Goal: Task Accomplishment & Management: Complete application form

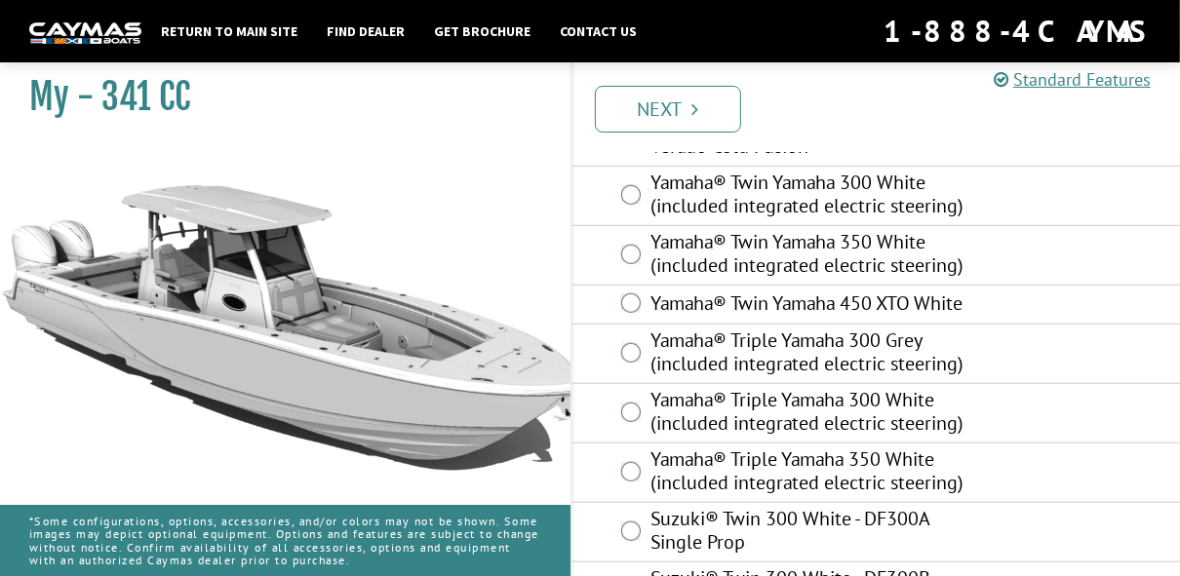
scroll to position [936, 0]
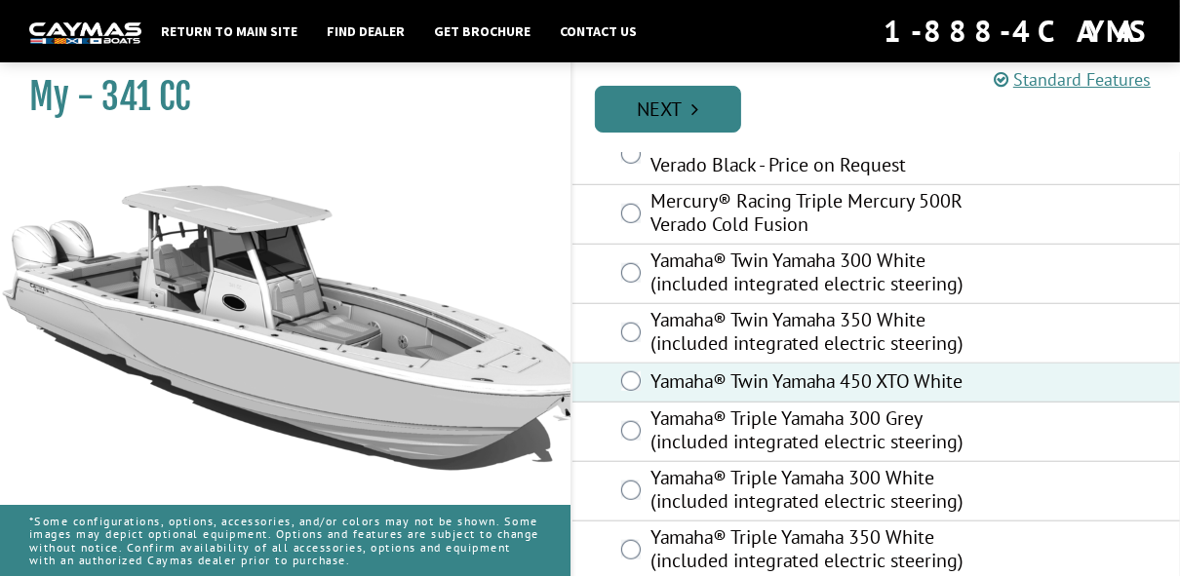
click at [692, 117] on link "Next" at bounding box center [668, 109] width 146 height 47
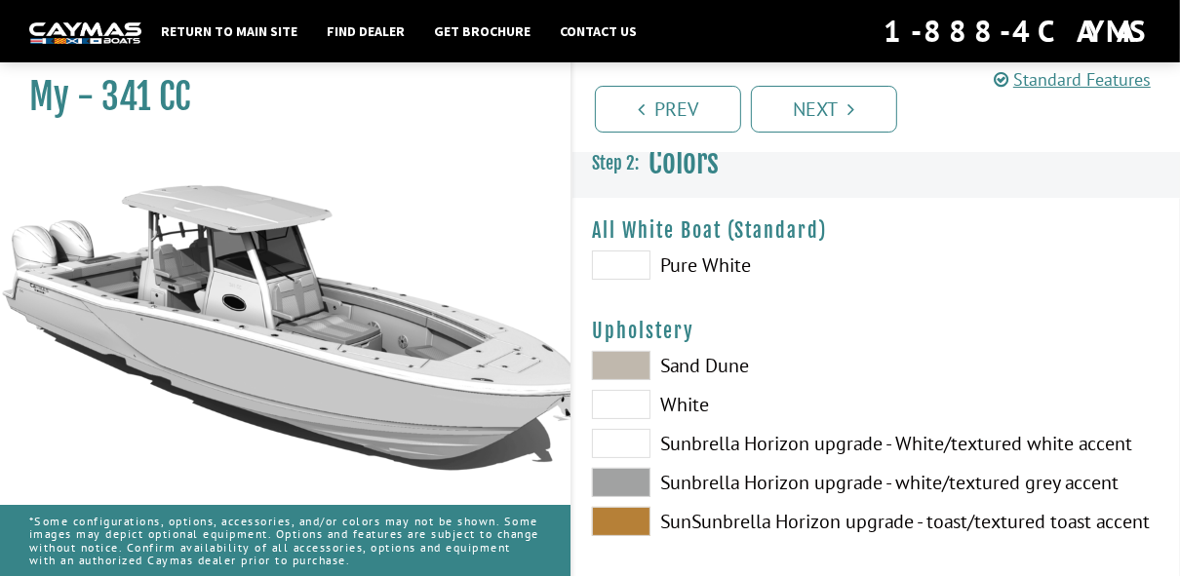
scroll to position [0, 0]
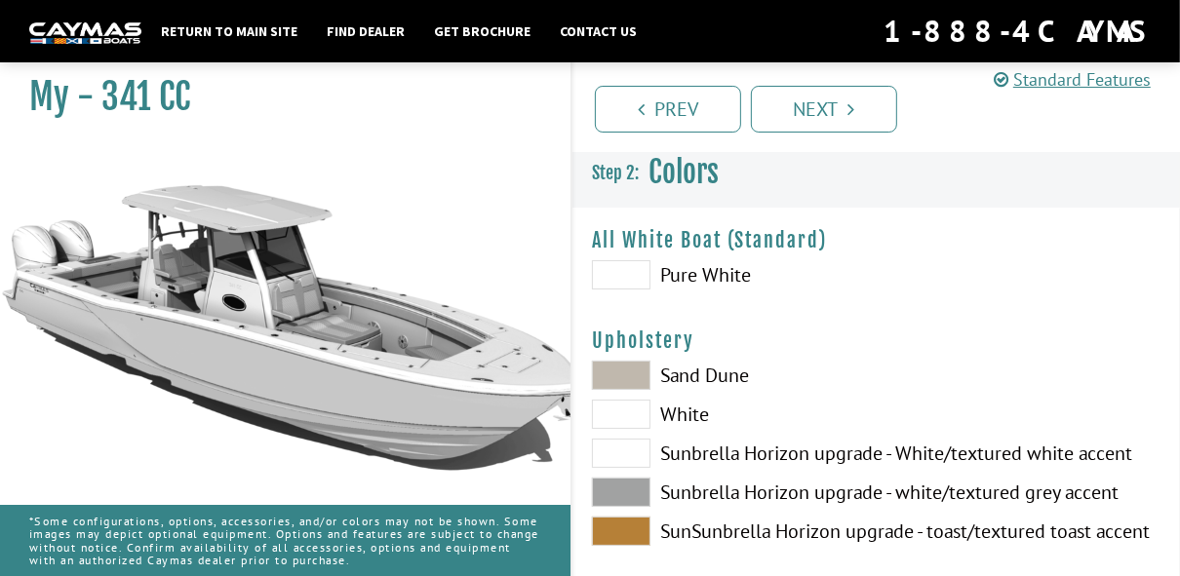
click at [629, 274] on span at bounding box center [621, 274] width 59 height 29
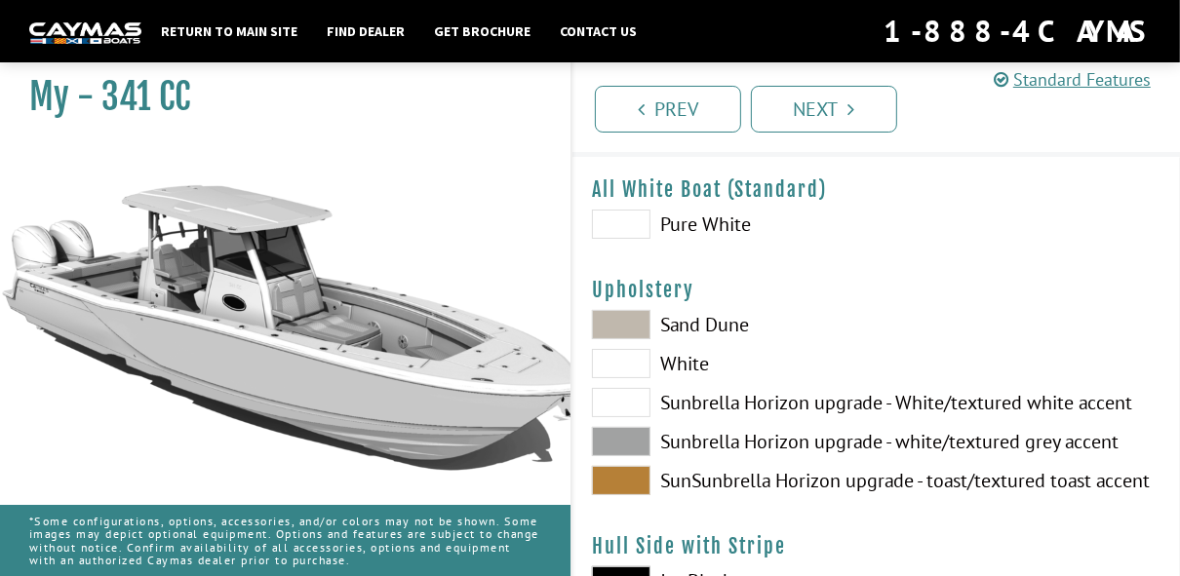
scroll to position [78, 0]
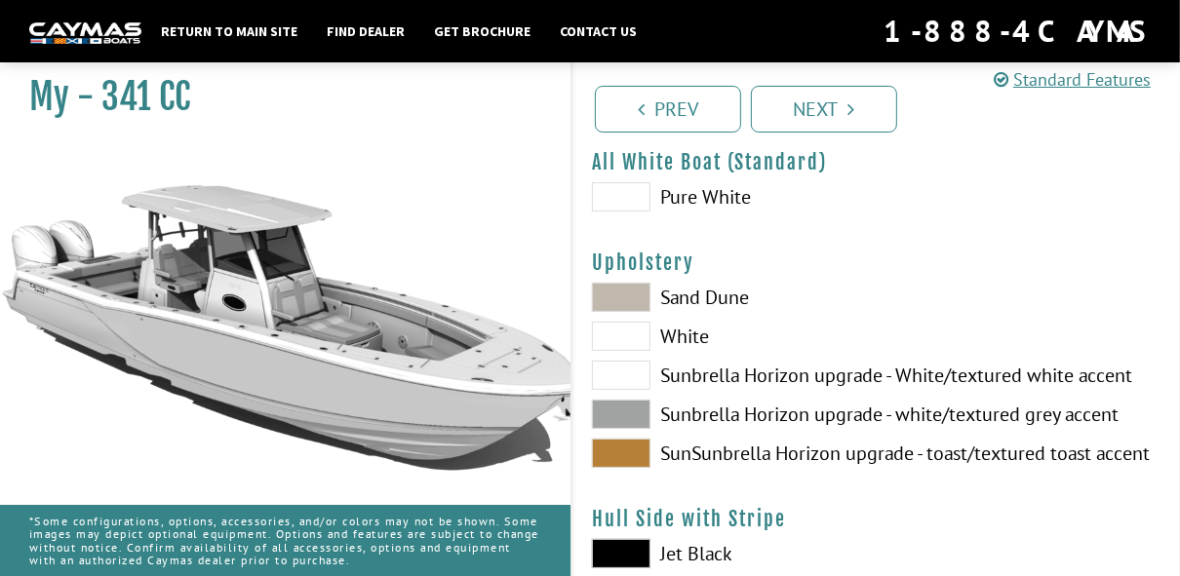
click at [632, 345] on span at bounding box center [621, 336] width 59 height 29
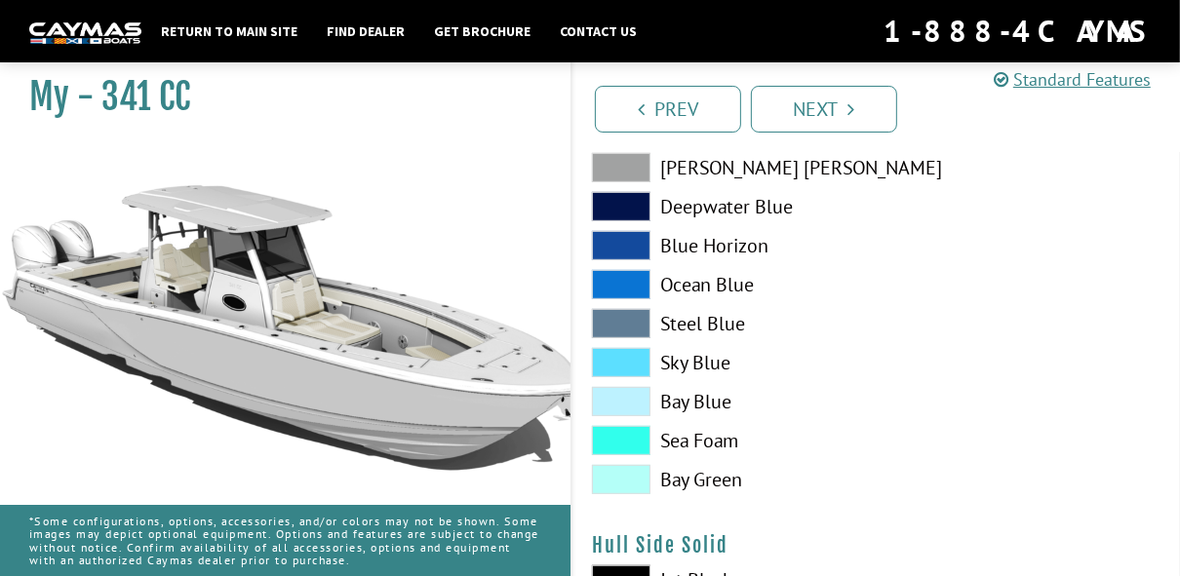
scroll to position [546, 0]
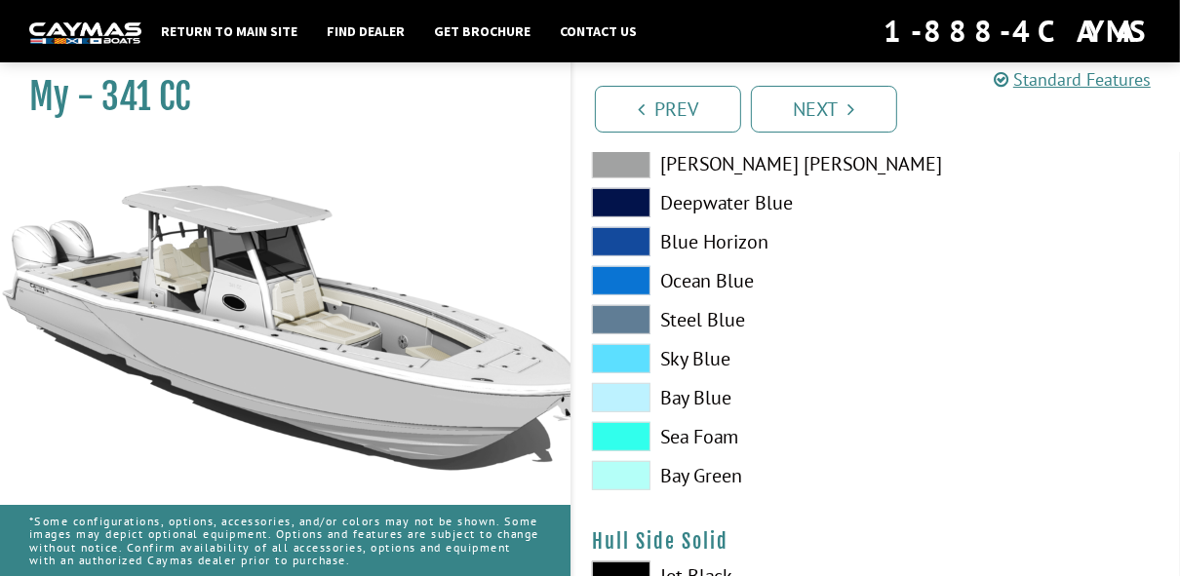
click at [727, 443] on label "Sea Foam" at bounding box center [724, 436] width 265 height 29
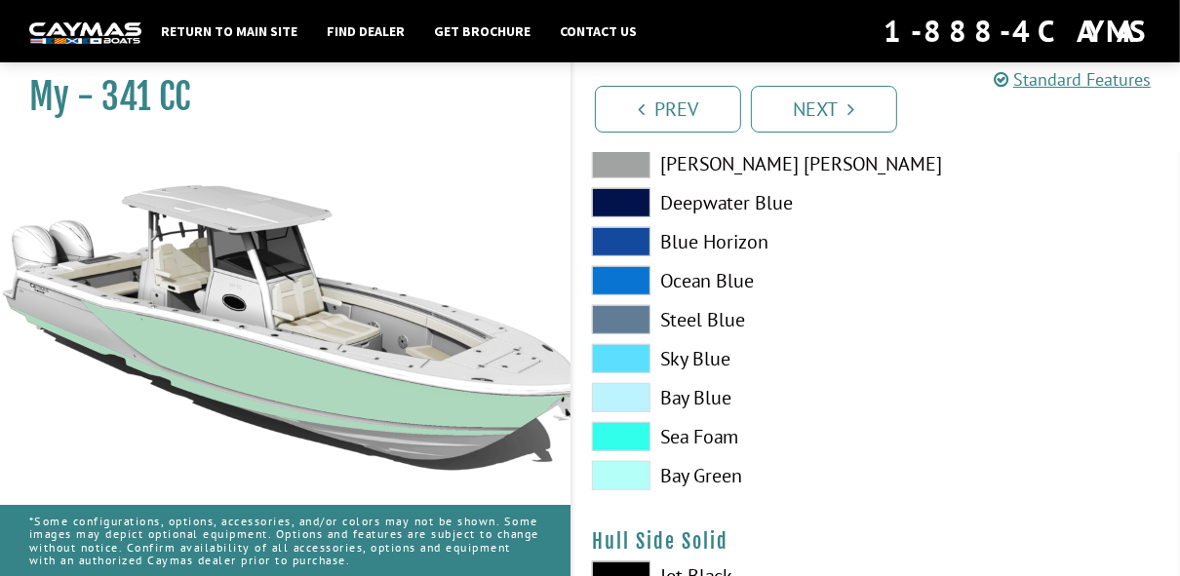
click at [614, 356] on span at bounding box center [621, 358] width 59 height 29
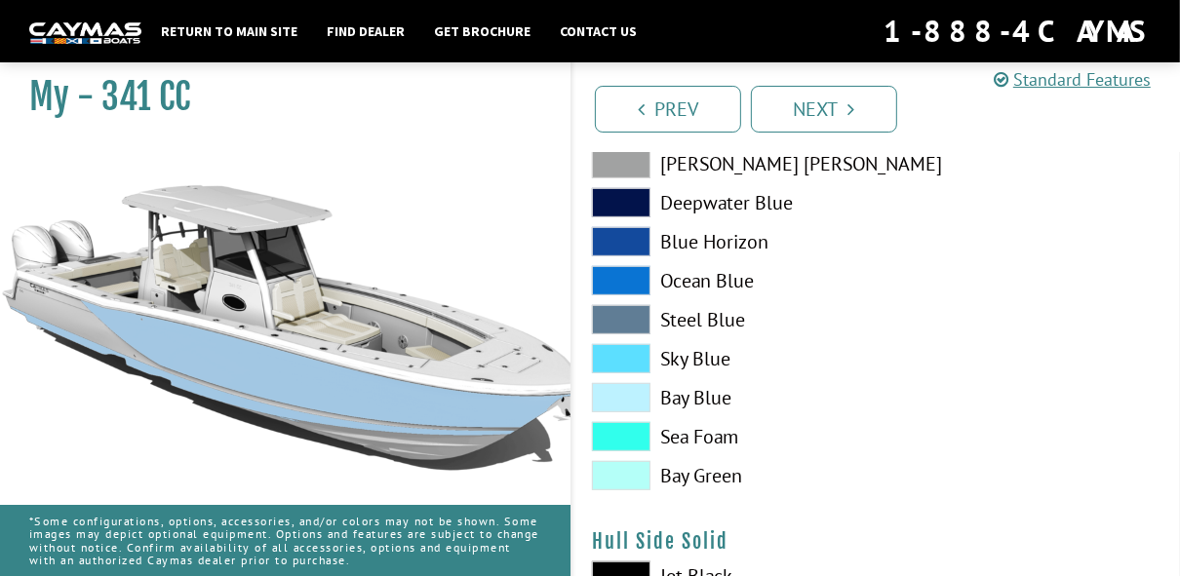
click at [622, 395] on span at bounding box center [621, 397] width 59 height 29
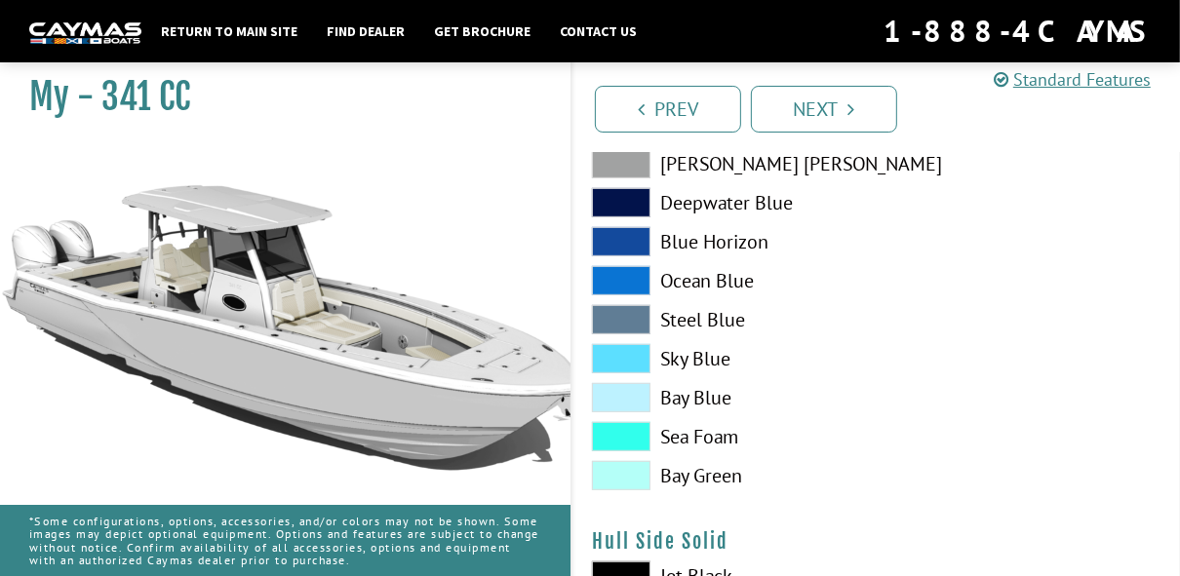
click at [624, 436] on span at bounding box center [621, 436] width 59 height 29
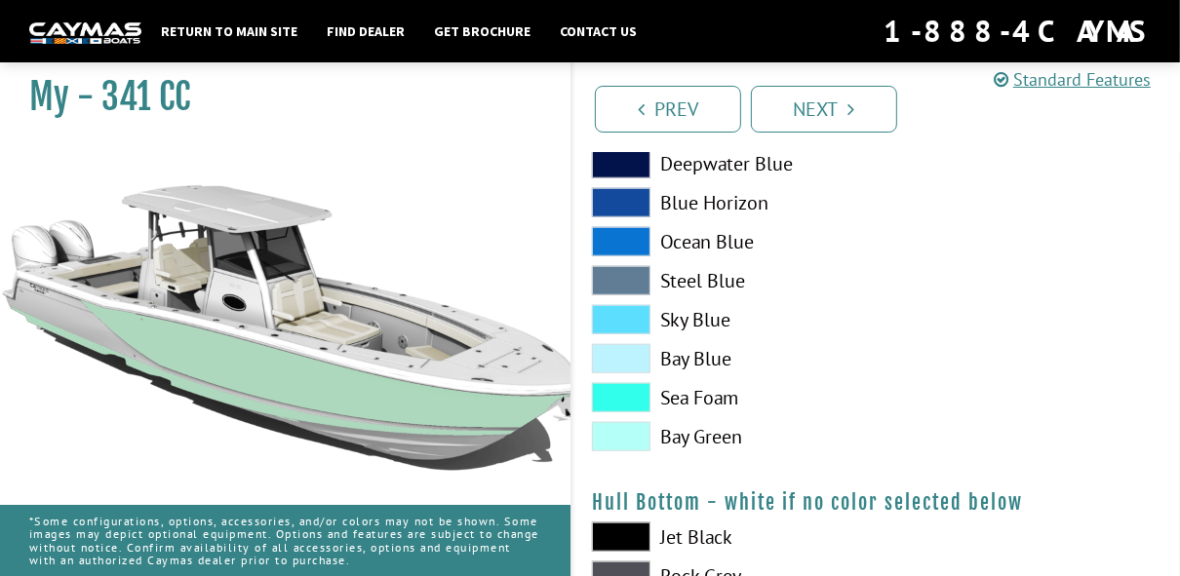
scroll to position [1093, 0]
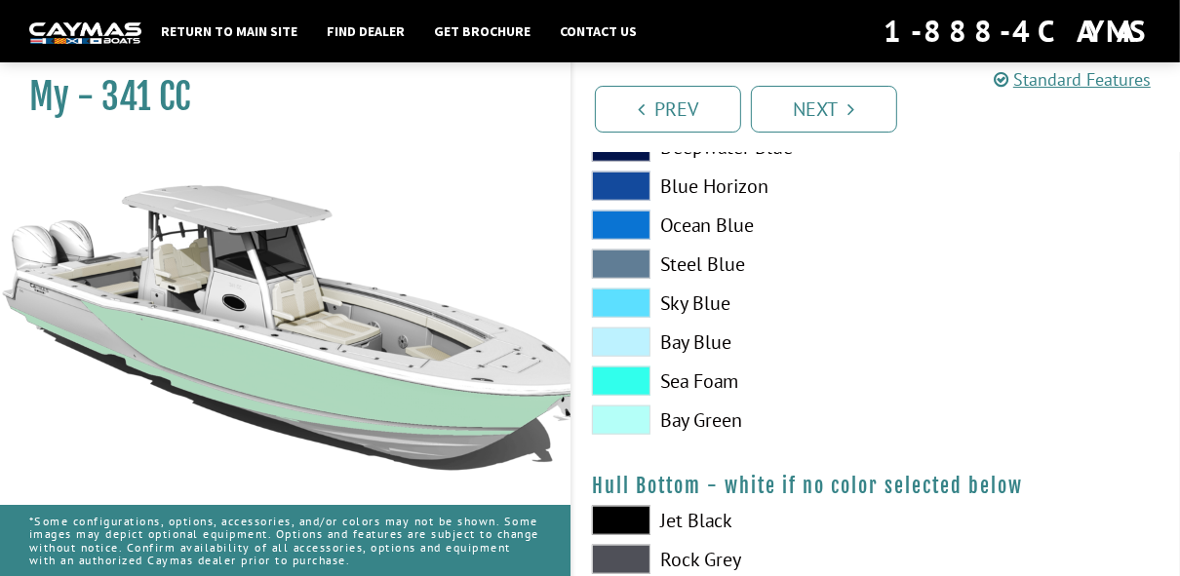
click at [603, 383] on span at bounding box center [621, 381] width 59 height 29
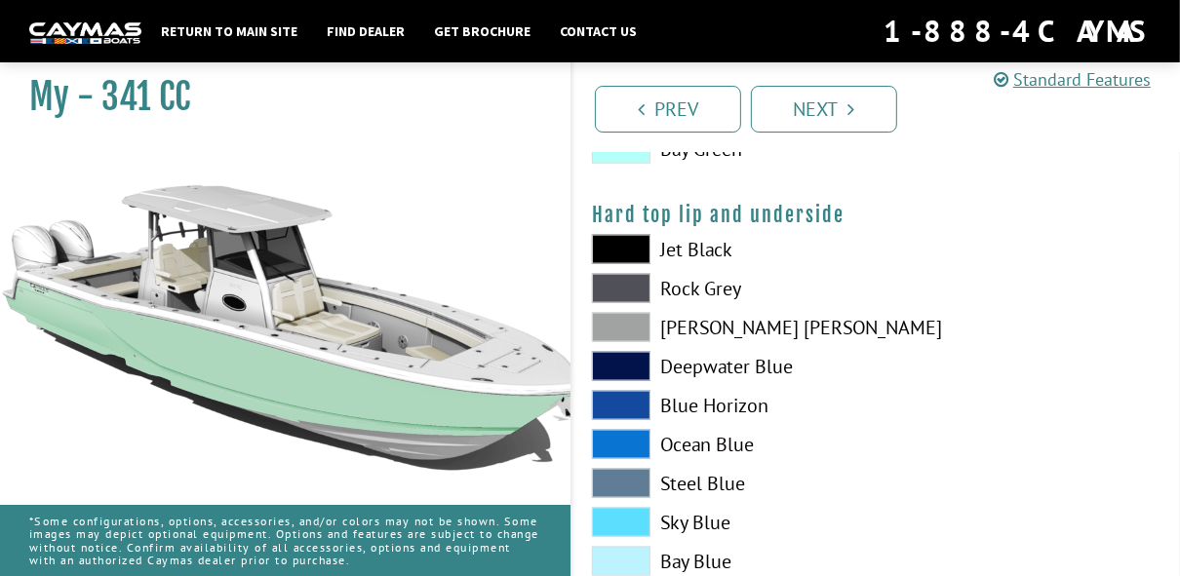
scroll to position [1951, 0]
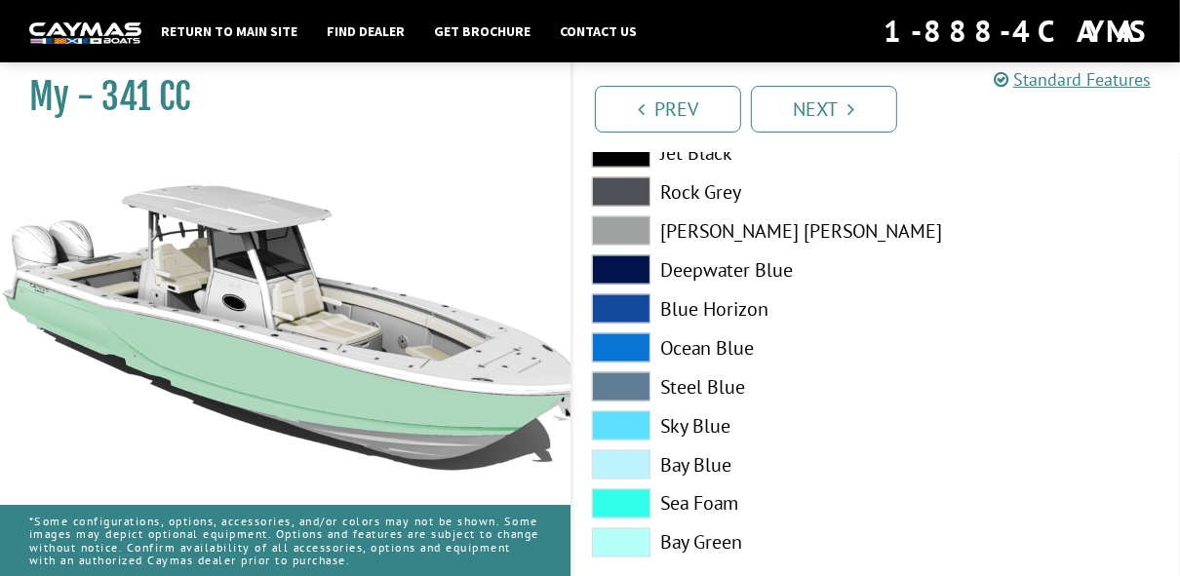
click at [628, 503] on span at bounding box center [621, 504] width 59 height 29
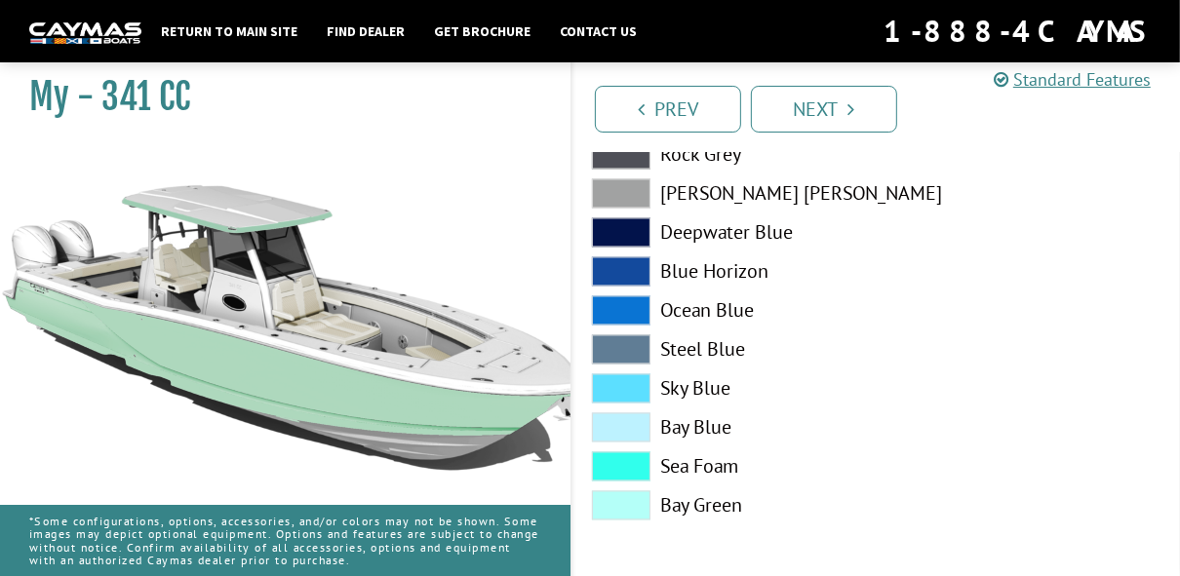
scroll to position [2484, 0]
click at [642, 466] on span at bounding box center [621, 466] width 59 height 29
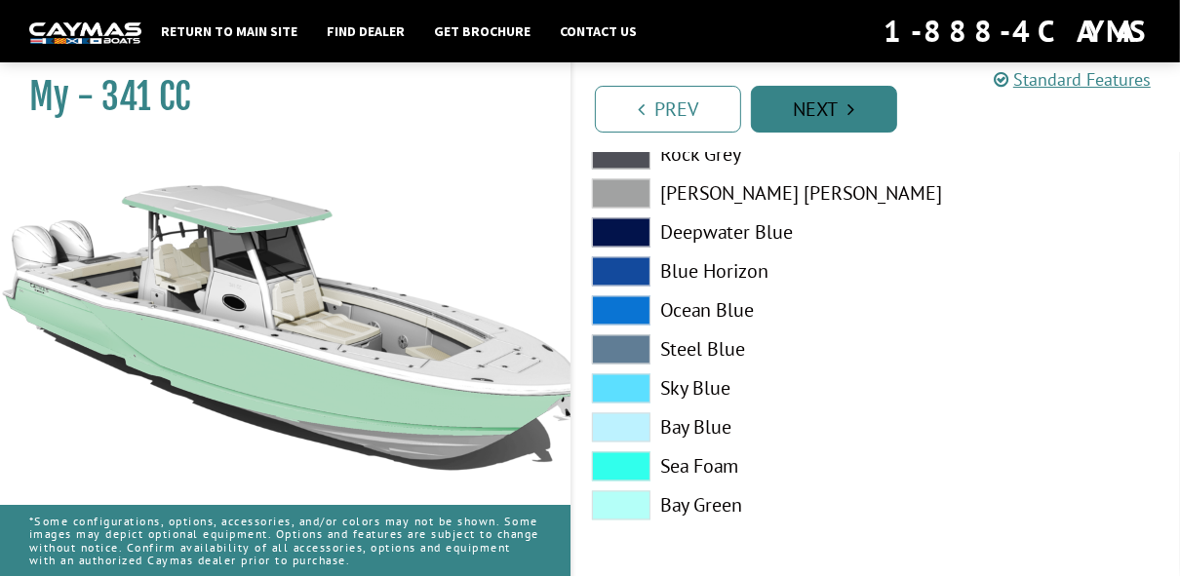
click at [832, 110] on link "Next" at bounding box center [824, 109] width 146 height 47
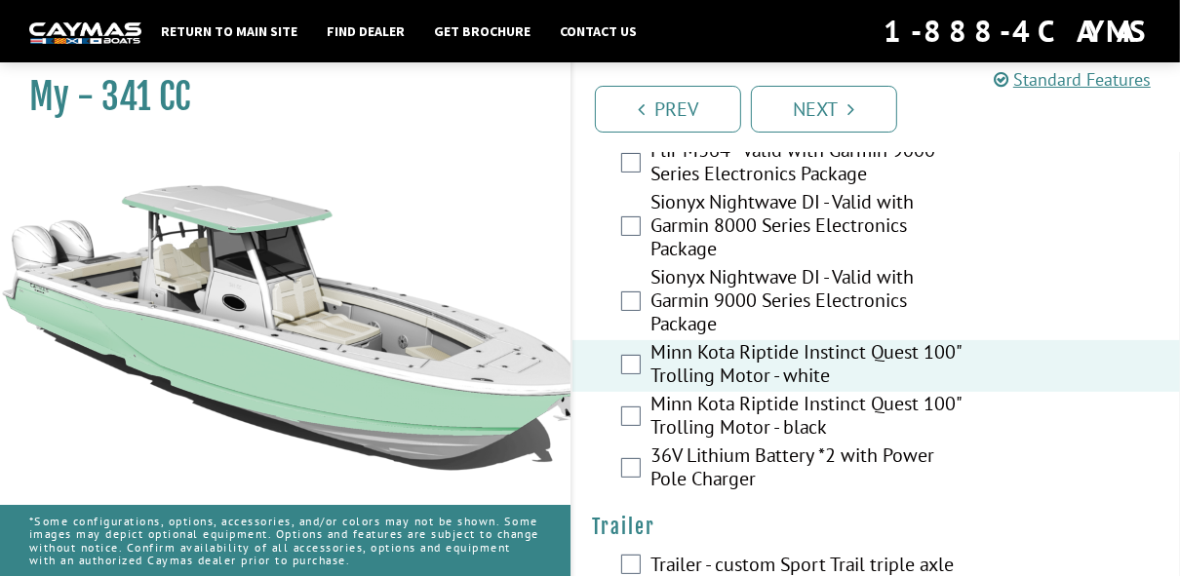
scroll to position [5124, 0]
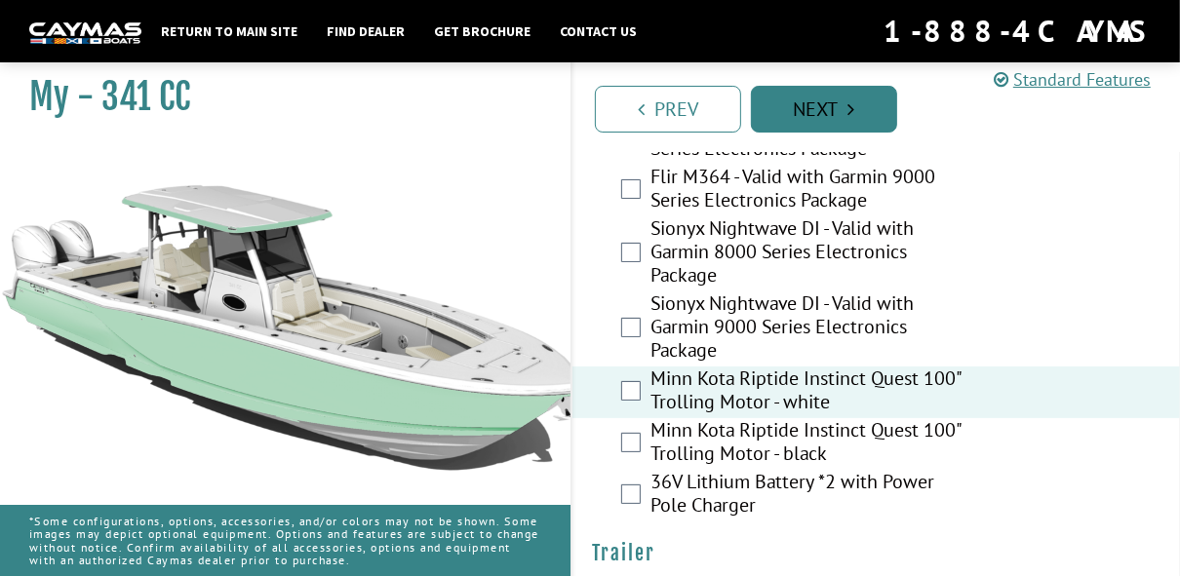
click at [851, 107] on icon "Pagination" at bounding box center [852, 109] width 7 height 20
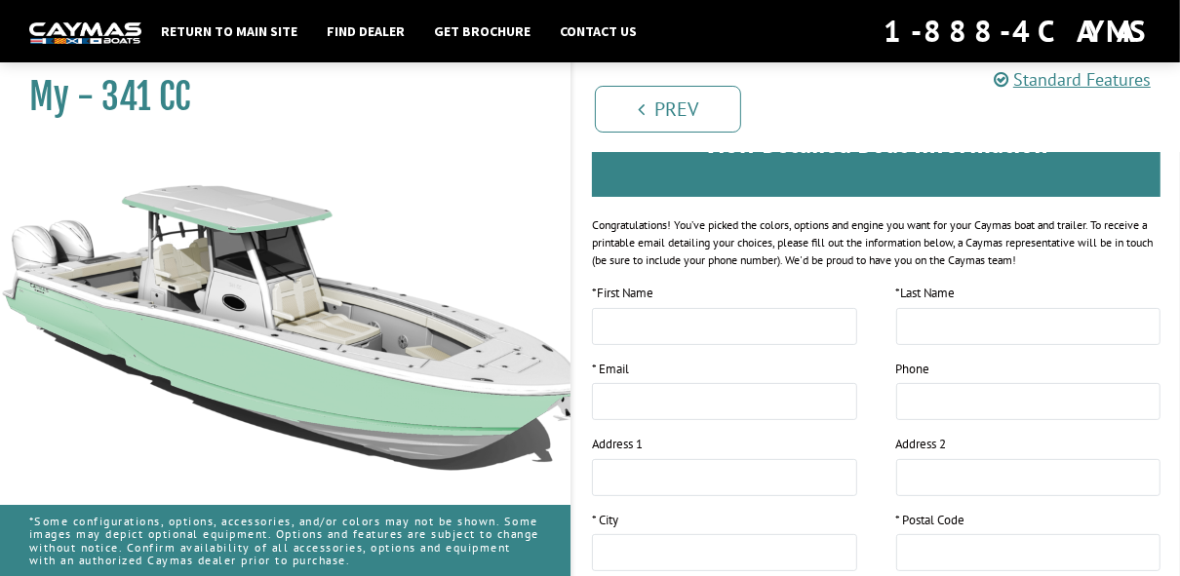
scroll to position [234, 0]
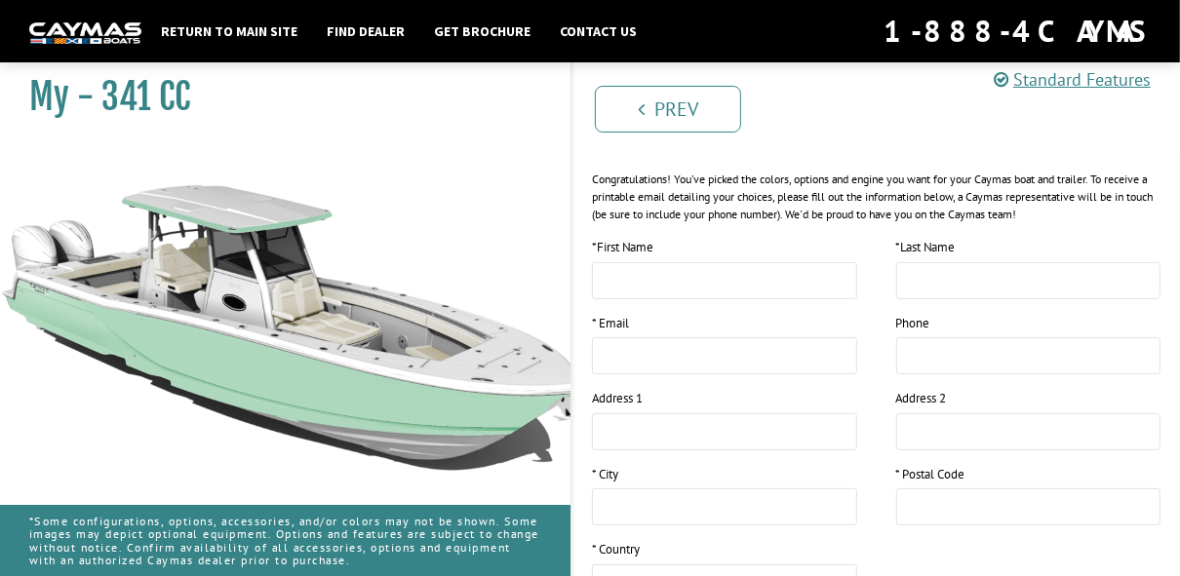
click at [197, 338] on img at bounding box center [292, 435] width 585 height 585
